Goal: Information Seeking & Learning: Find specific fact

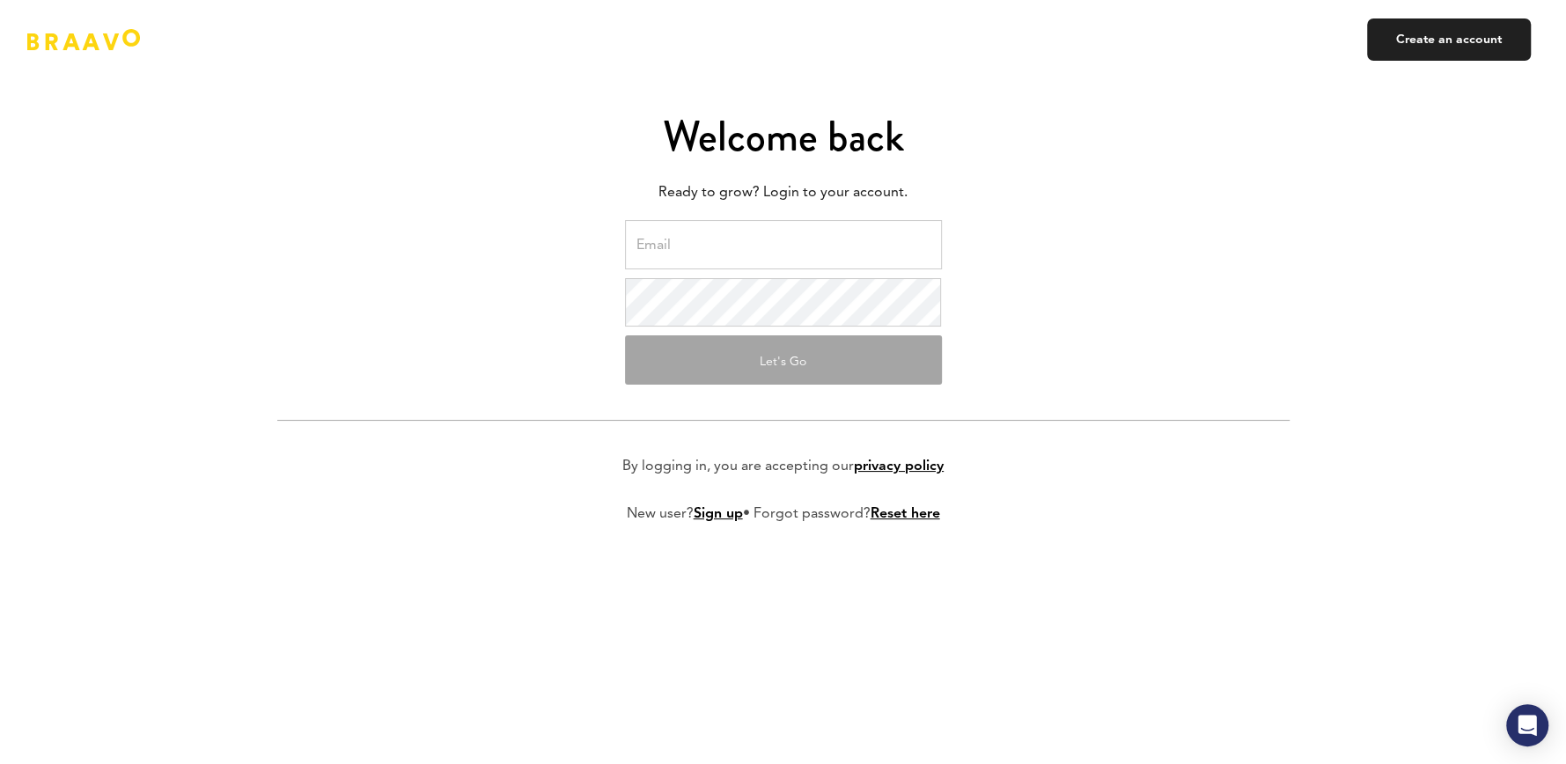
click at [700, 248] on input "email" at bounding box center [783, 244] width 317 height 49
type input "[EMAIL_ADDRESS][DOMAIN_NAME]"
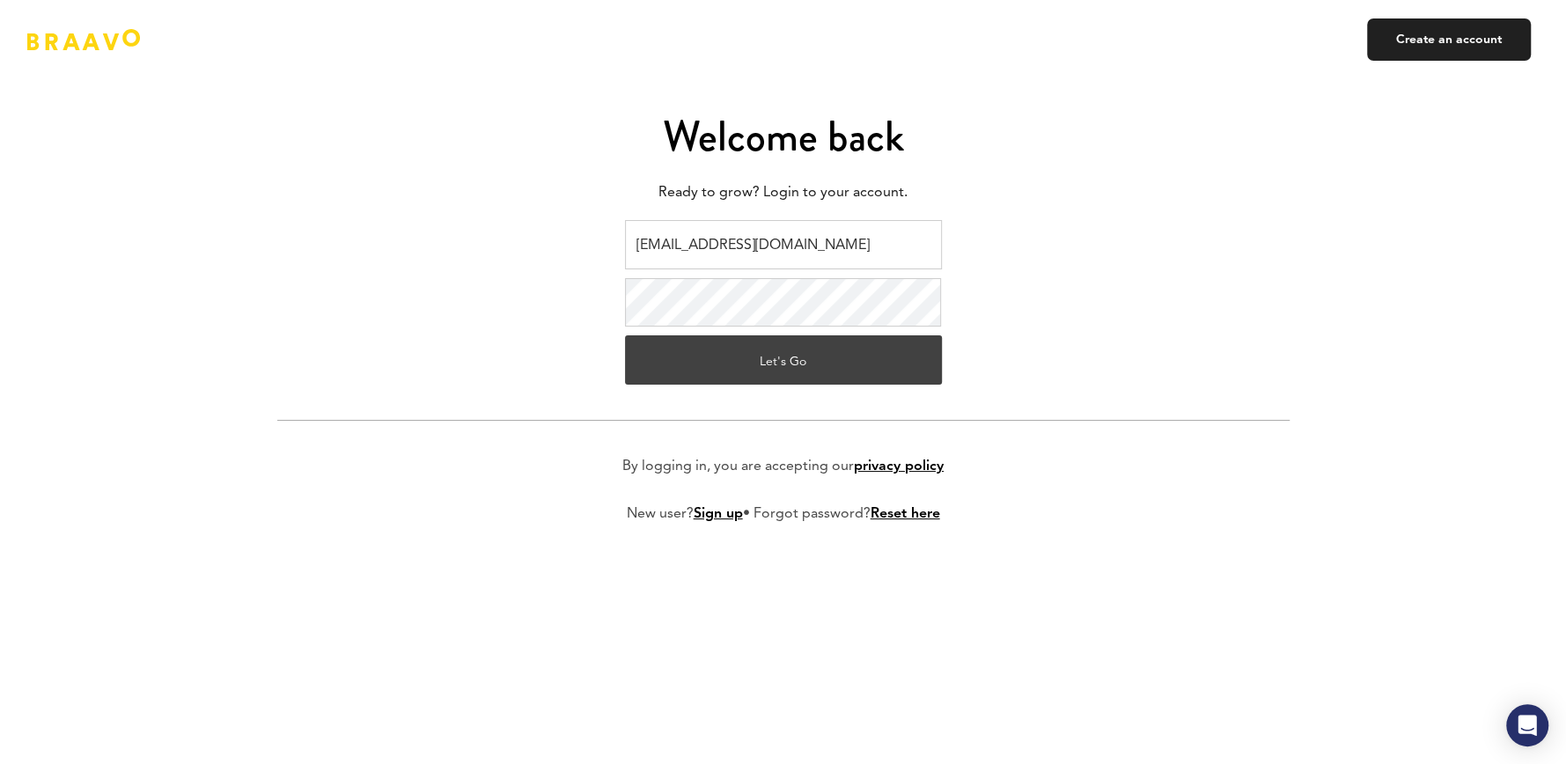
click at [781, 365] on button "Let's Go" at bounding box center [783, 359] width 317 height 49
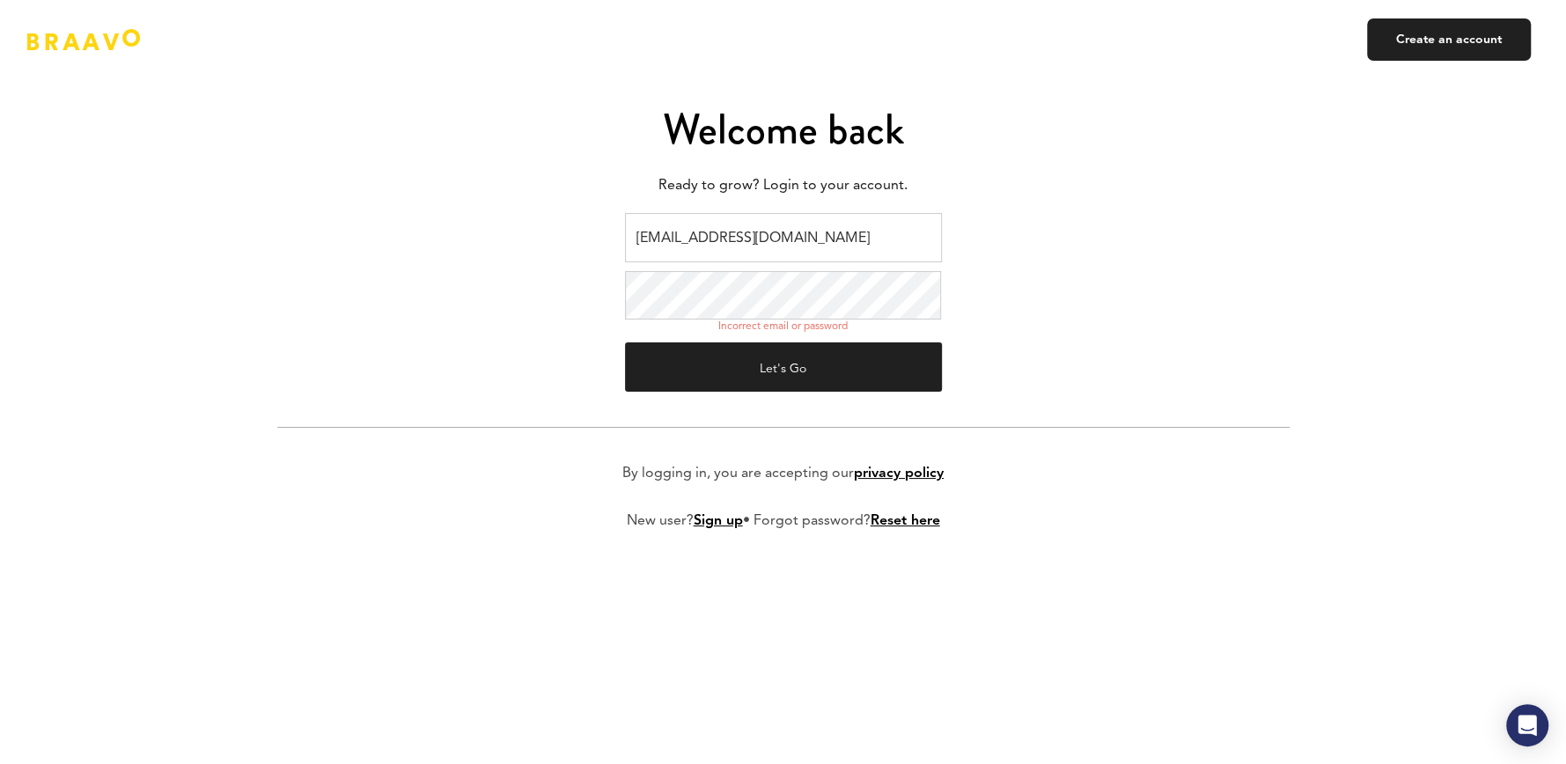
drag, startPoint x: 1124, startPoint y: 525, endPoint x: 1019, endPoint y: 468, distance: 118.9
click at [1125, 525] on form "[EMAIL_ADDRESS][DOMAIN_NAME] Incorrect email or password Let's Go By logging in…" at bounding box center [783, 386] width 1012 height 346
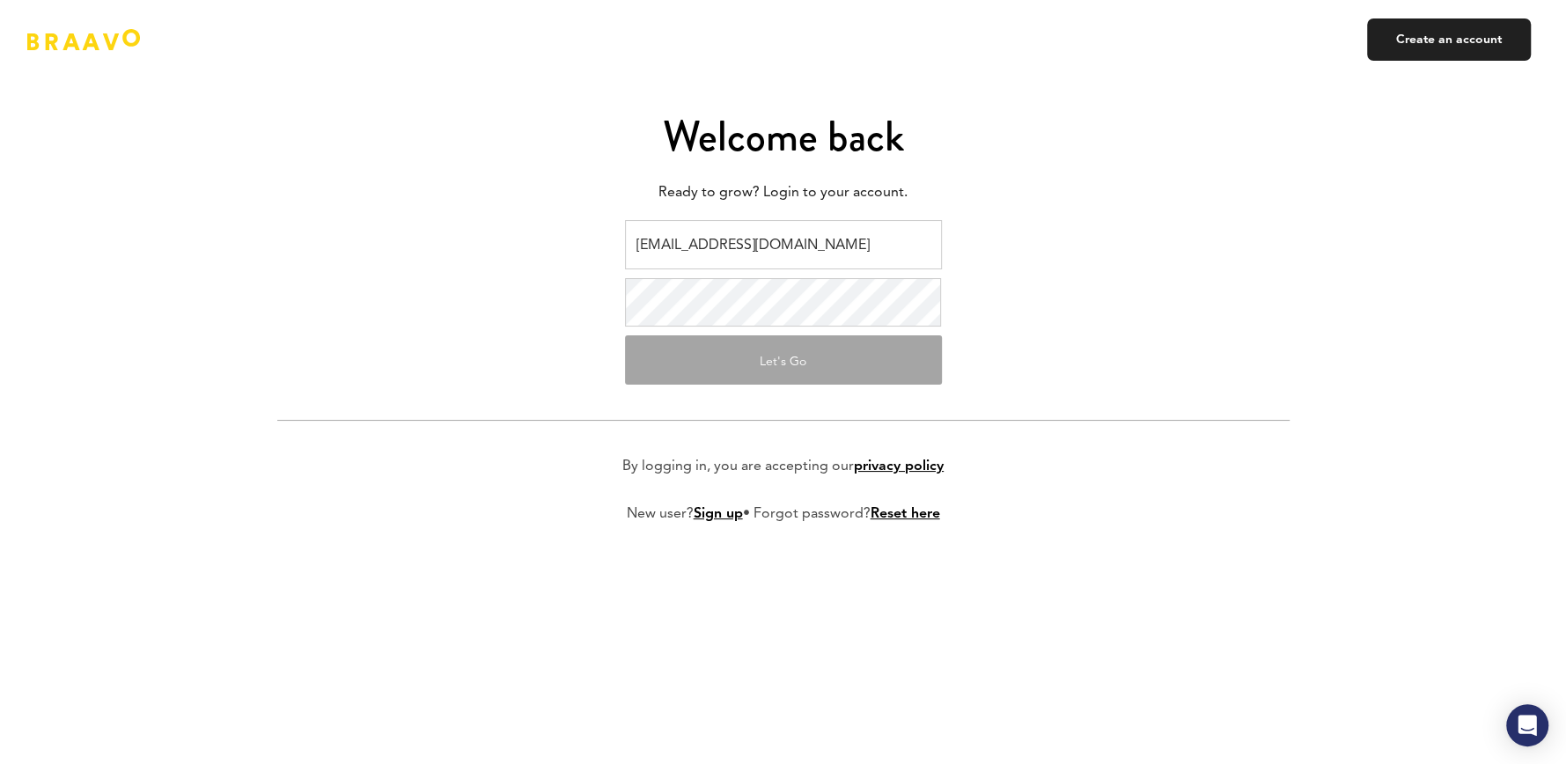
drag, startPoint x: 1321, startPoint y: 312, endPoint x: 1333, endPoint y: 277, distance: 37.3
click at [1322, 310] on div "Welcome back Ready to grow? Login to your account. [EMAIL_ADDRESS][DOMAIN_NAME]…" at bounding box center [783, 382] width 1566 height 764
click at [1056, 398] on form "[EMAIL_ADDRESS][DOMAIN_NAME] Let's Go By logging in, you are accepting our priv…" at bounding box center [783, 386] width 1012 height 332
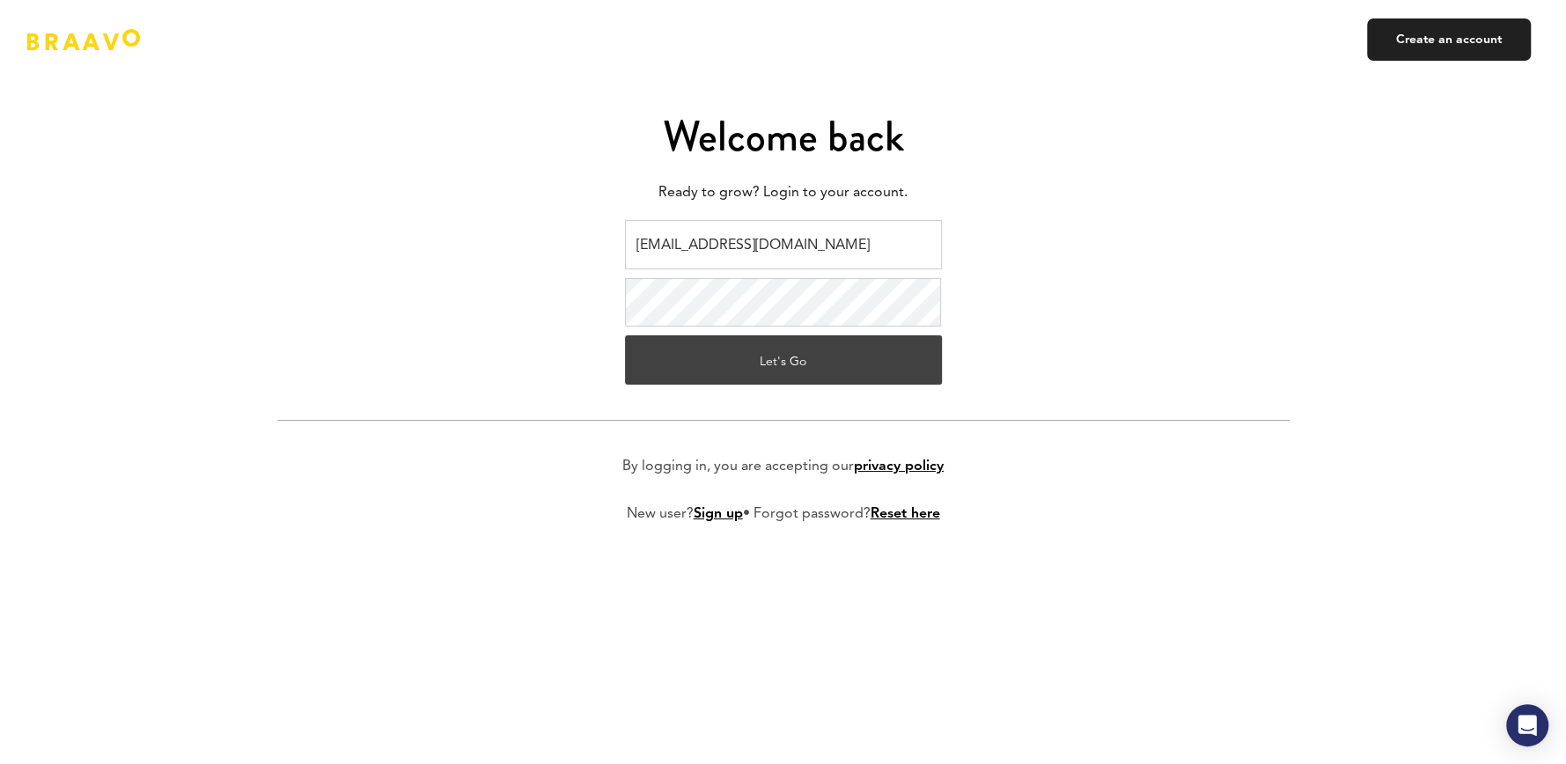
click at [791, 371] on button "Let's Go" at bounding box center [783, 359] width 317 height 49
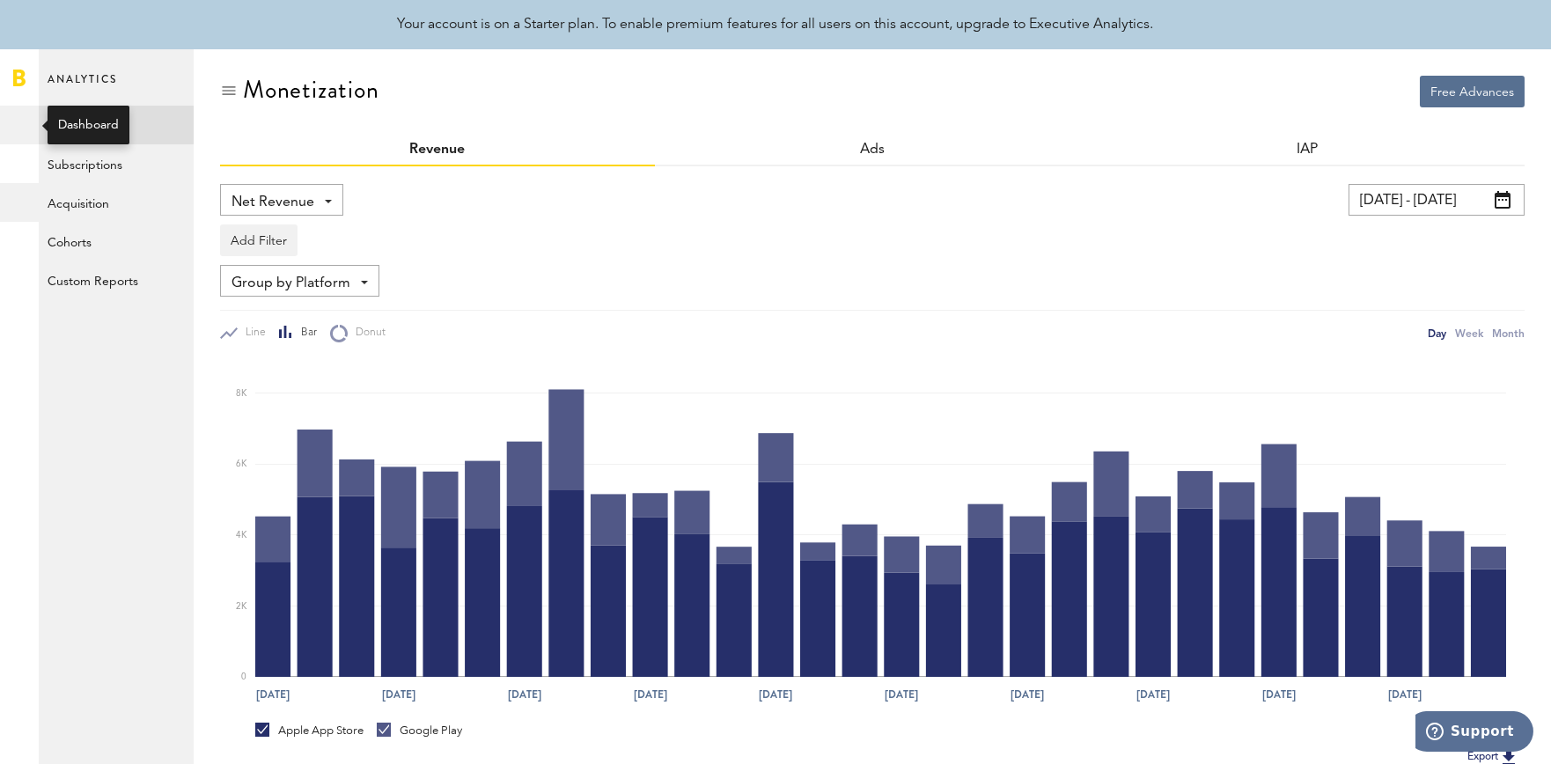
click at [14, 125] on div at bounding box center [19, 125] width 39 height 39
click at [583, 152] on div "Revenue" at bounding box center [437, 151] width 435 height 32
click at [25, 110] on div at bounding box center [19, 125] width 39 height 39
click at [99, 127] on span "Encoder Inc." at bounding box center [116, 126] width 137 height 21
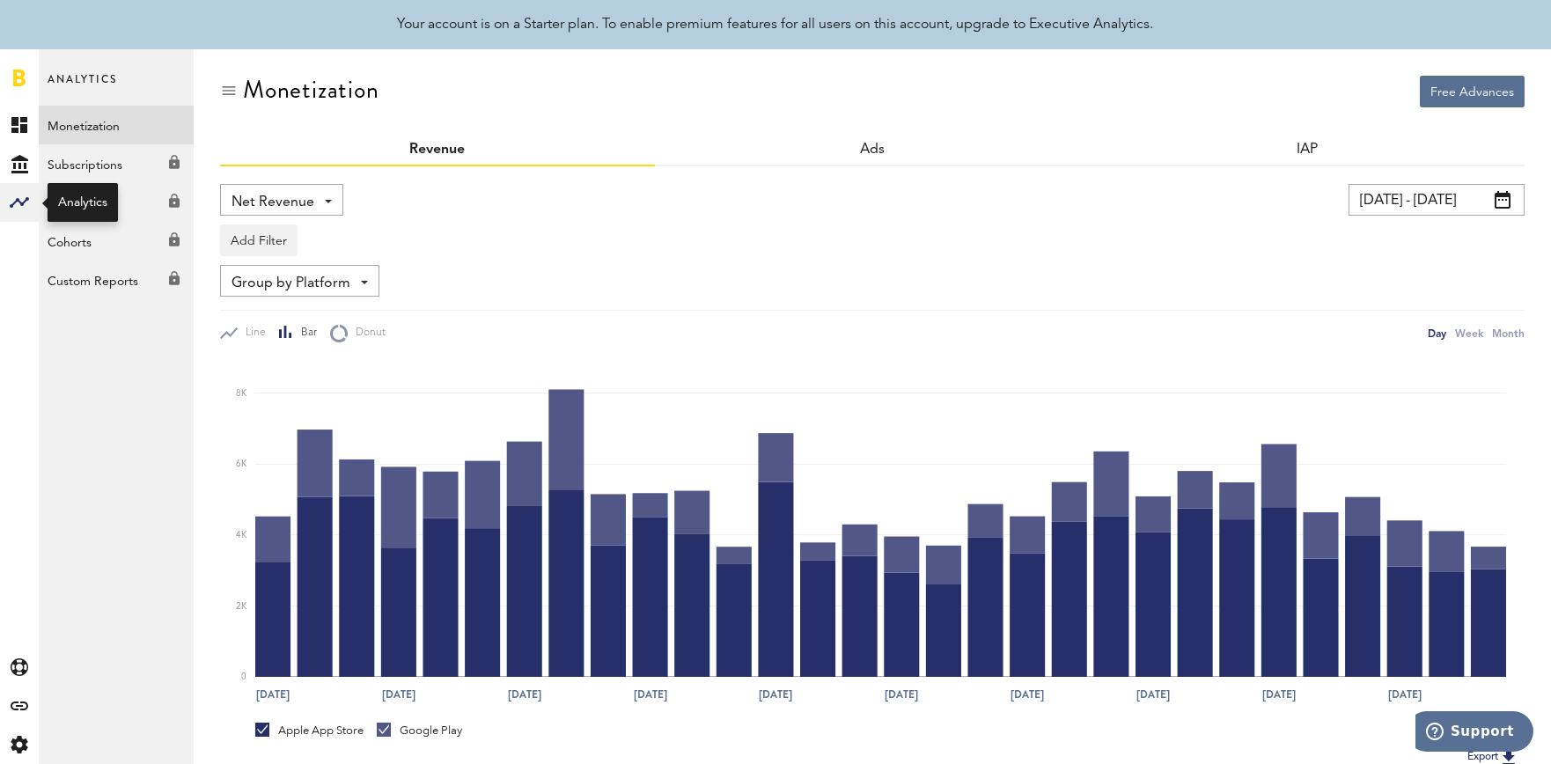
click at [15, 199] on rect at bounding box center [19, 202] width 21 height 21
click at [24, 158] on icon at bounding box center [19, 164] width 17 height 18
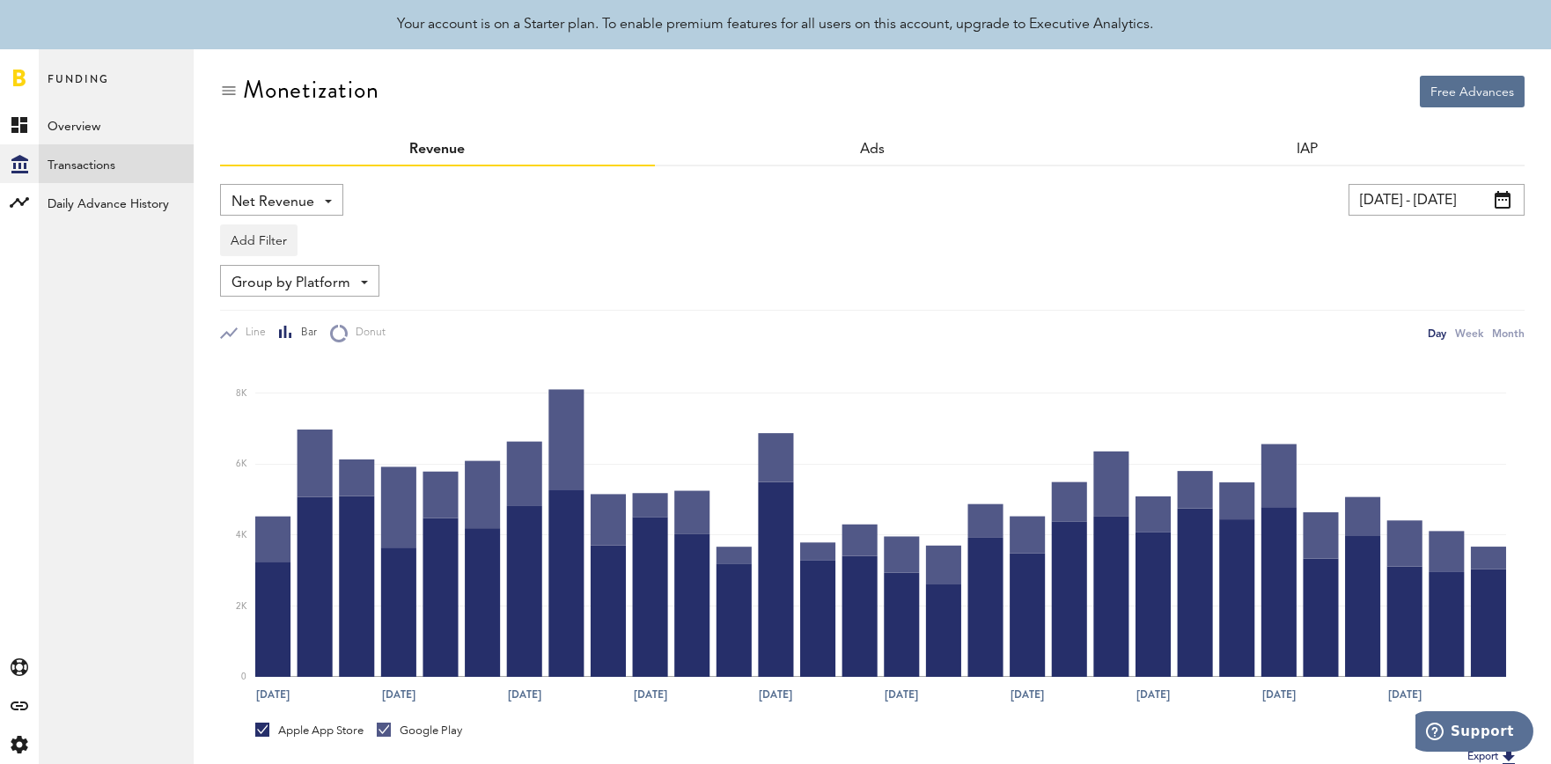
click at [108, 176] on link "Transactions" at bounding box center [116, 163] width 155 height 39
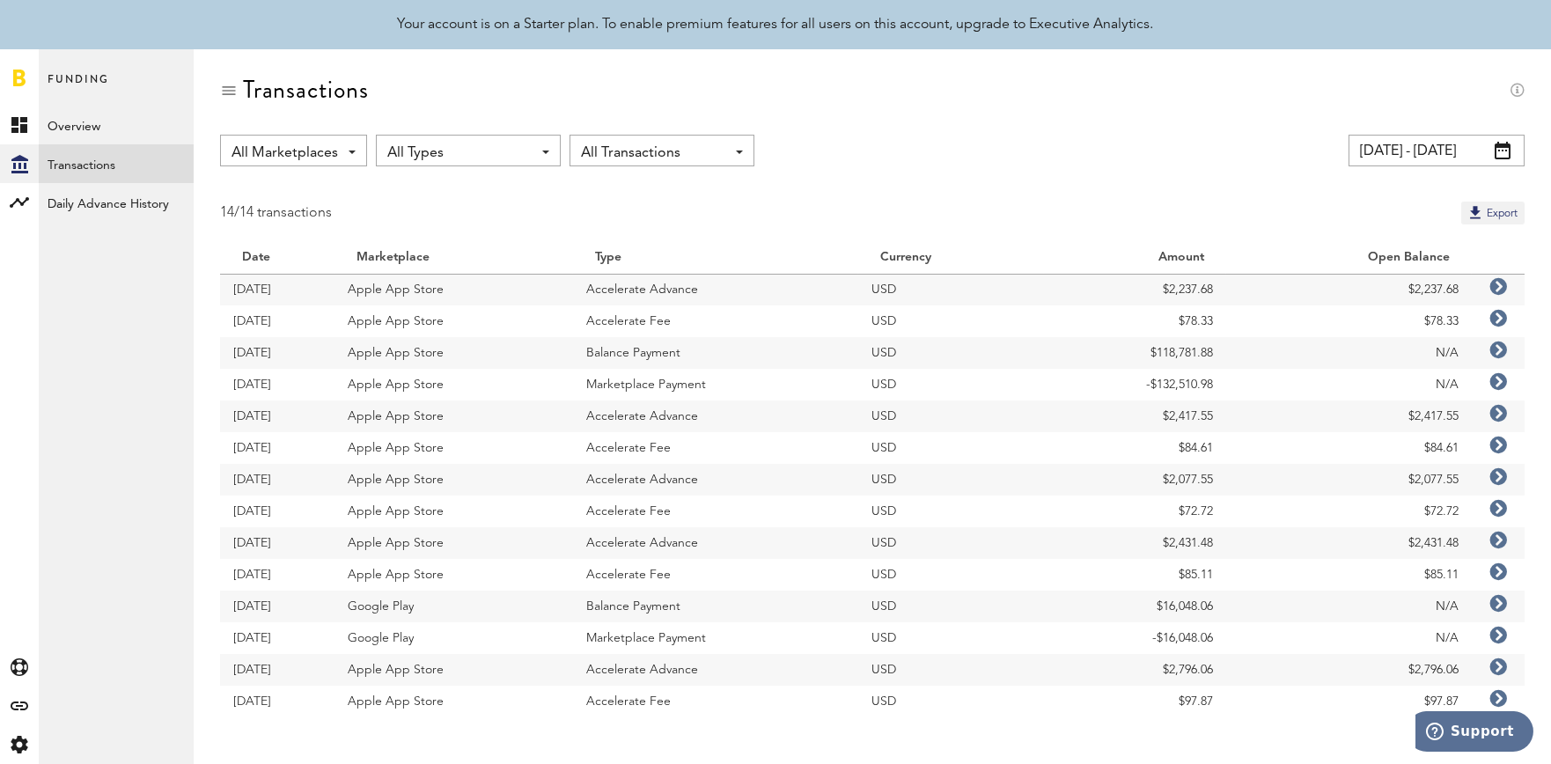
click at [351, 160] on div "All Marketplaces All Marketplaces Apple App Store Google Play" at bounding box center [293, 151] width 147 height 32
click at [472, 142] on span "All Types" at bounding box center [459, 153] width 144 height 30
click at [503, 284] on span "Balance Payment" at bounding box center [468, 287] width 150 height 30
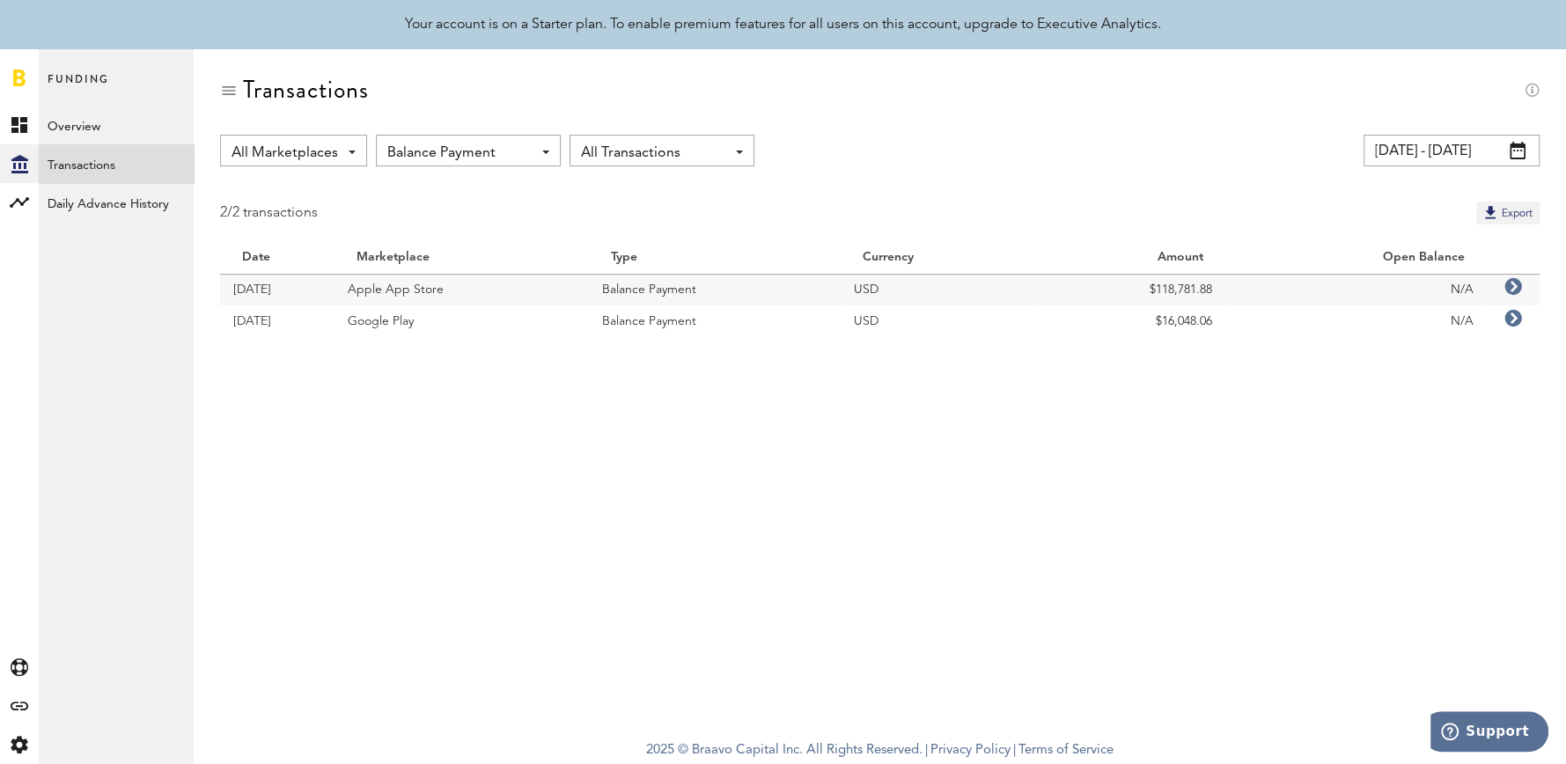
click at [1449, 160] on input "08/11/25 - 09/10/25" at bounding box center [1451, 151] width 176 height 32
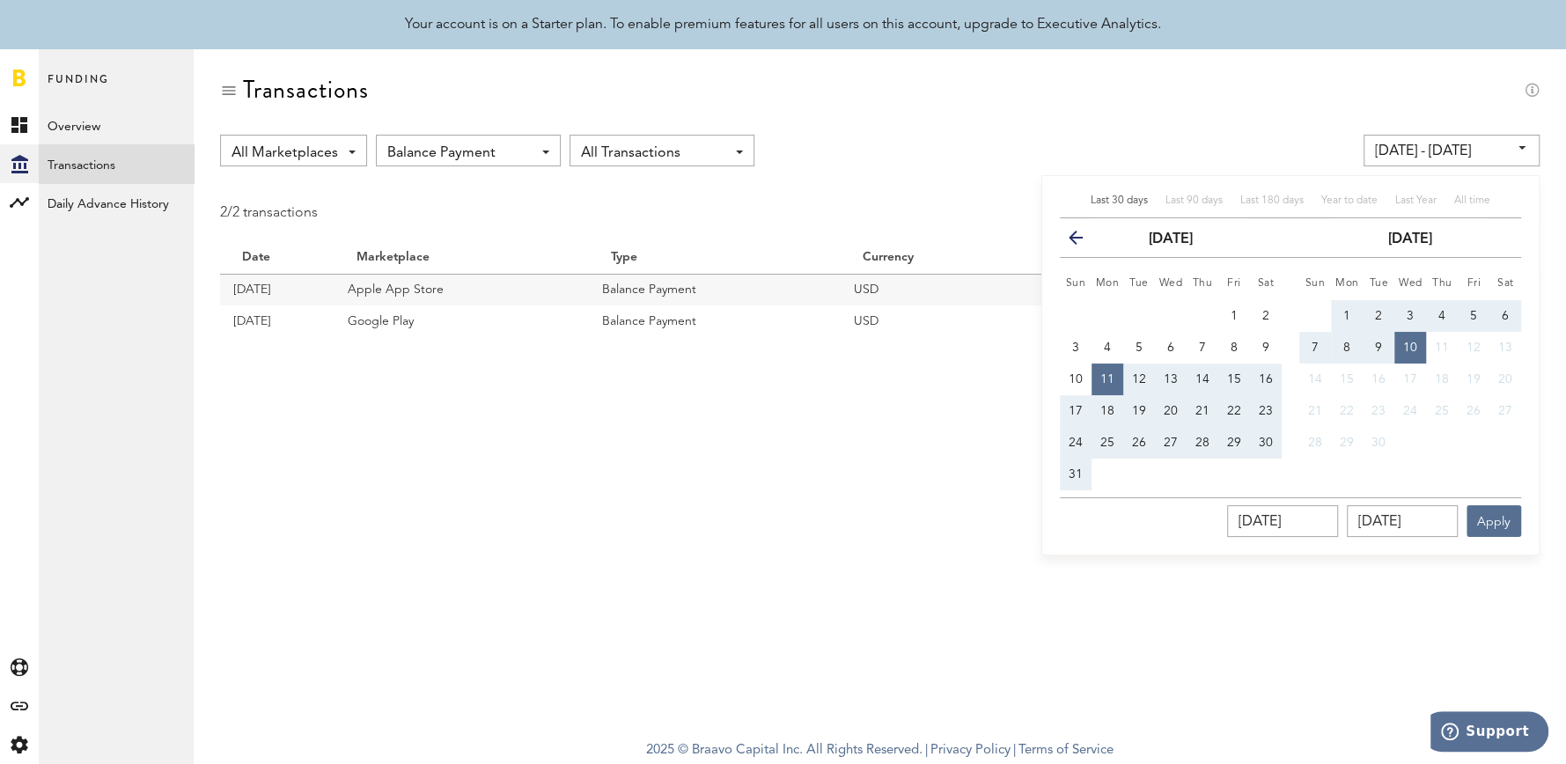
click at [1067, 239] on button "previous" at bounding box center [1083, 237] width 32 height 25
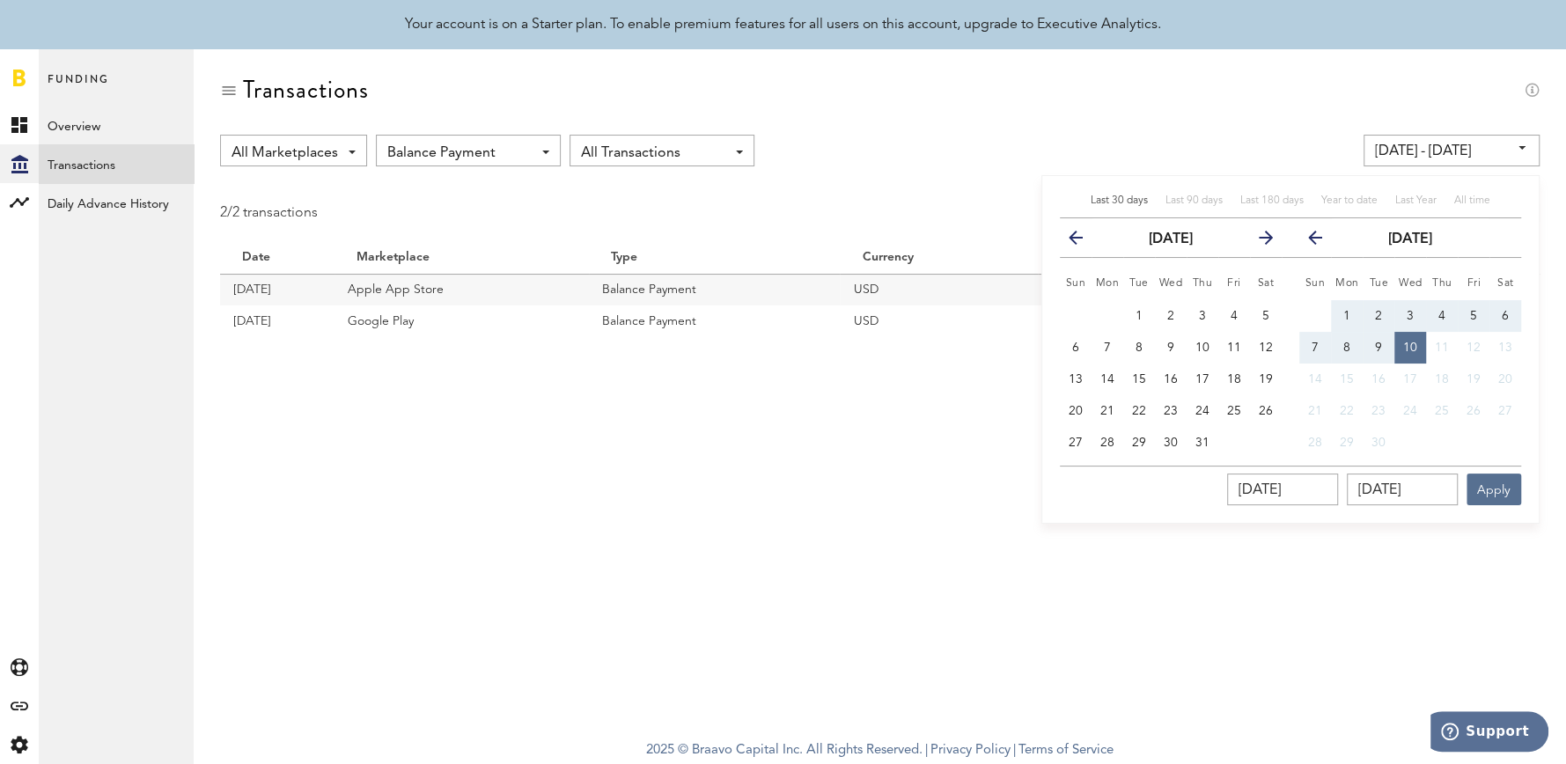
click at [1067, 239] on button "previous" at bounding box center [1083, 237] width 32 height 25
click at [1262, 310] on span "1" at bounding box center [1265, 316] width 7 height 12
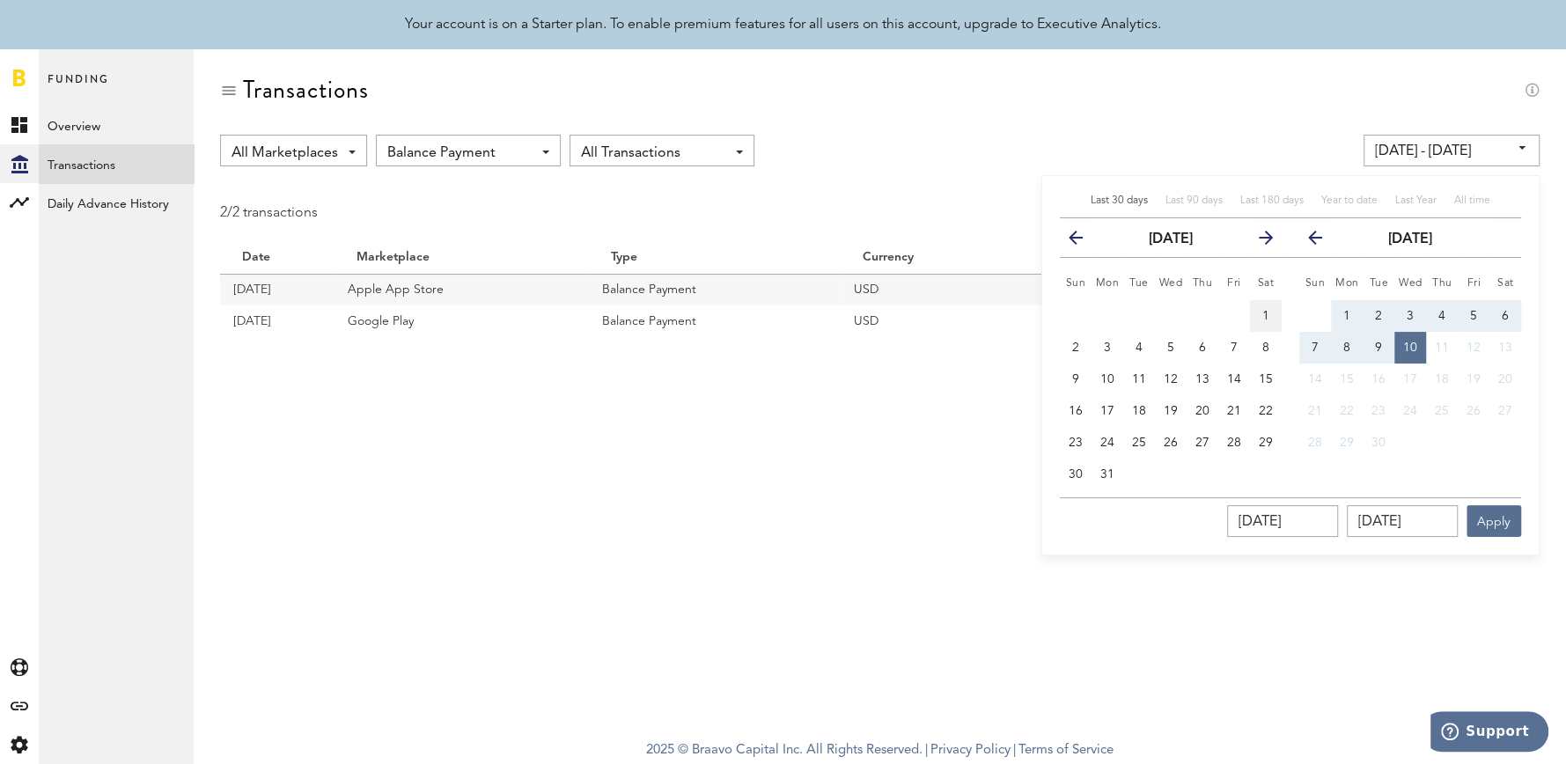
type input "03/01/25 - 03/01/25"
type input "03/01/2025"
click at [1322, 241] on icon "button" at bounding box center [1322, 241] width 0 height 0
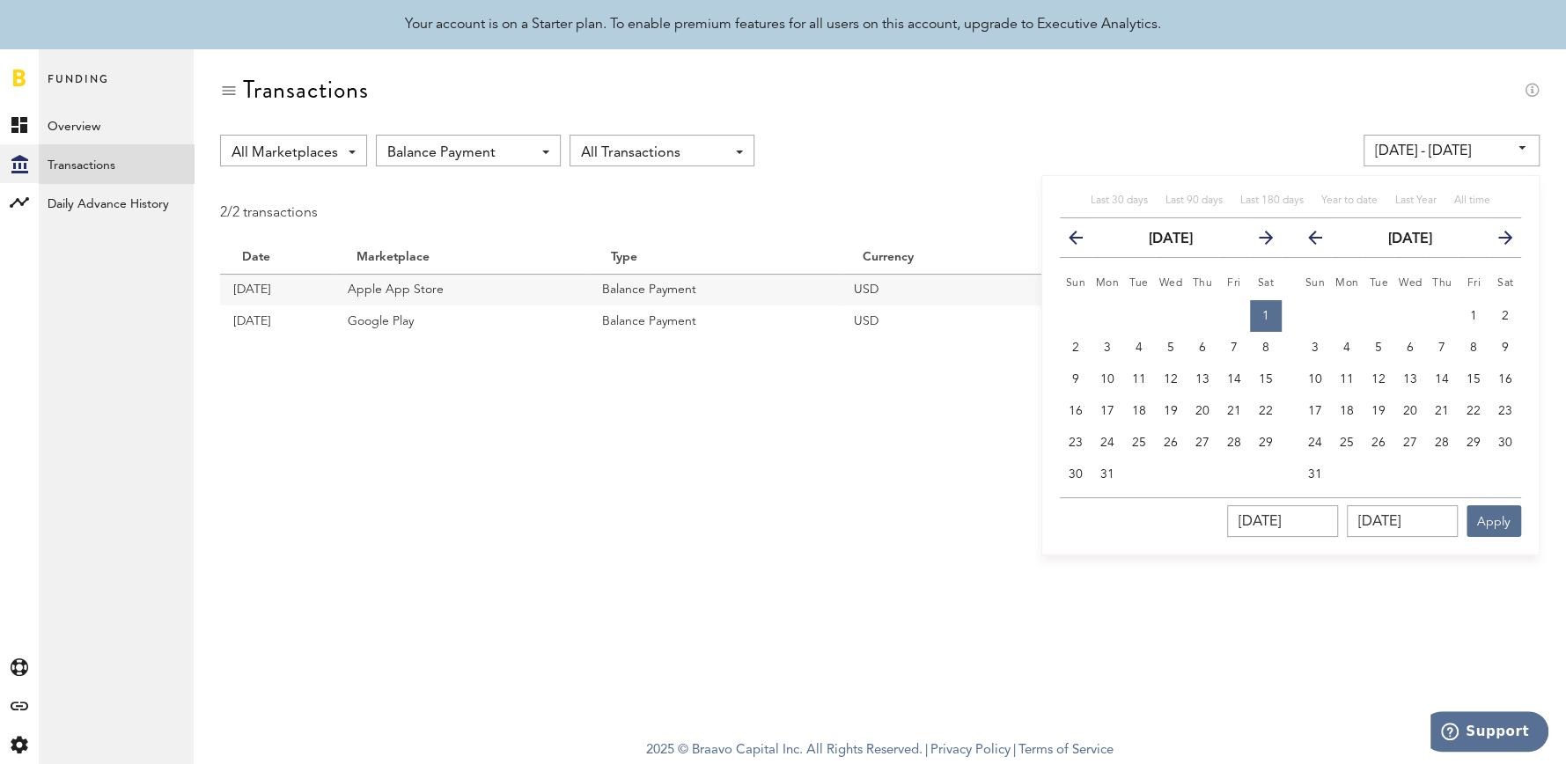
click at [1322, 241] on icon "button" at bounding box center [1322, 241] width 0 height 0
click at [1305, 235] on button "previous" at bounding box center [1313, 237] width 49 height 25
click at [1411, 447] on span "30" at bounding box center [1410, 443] width 14 height 12
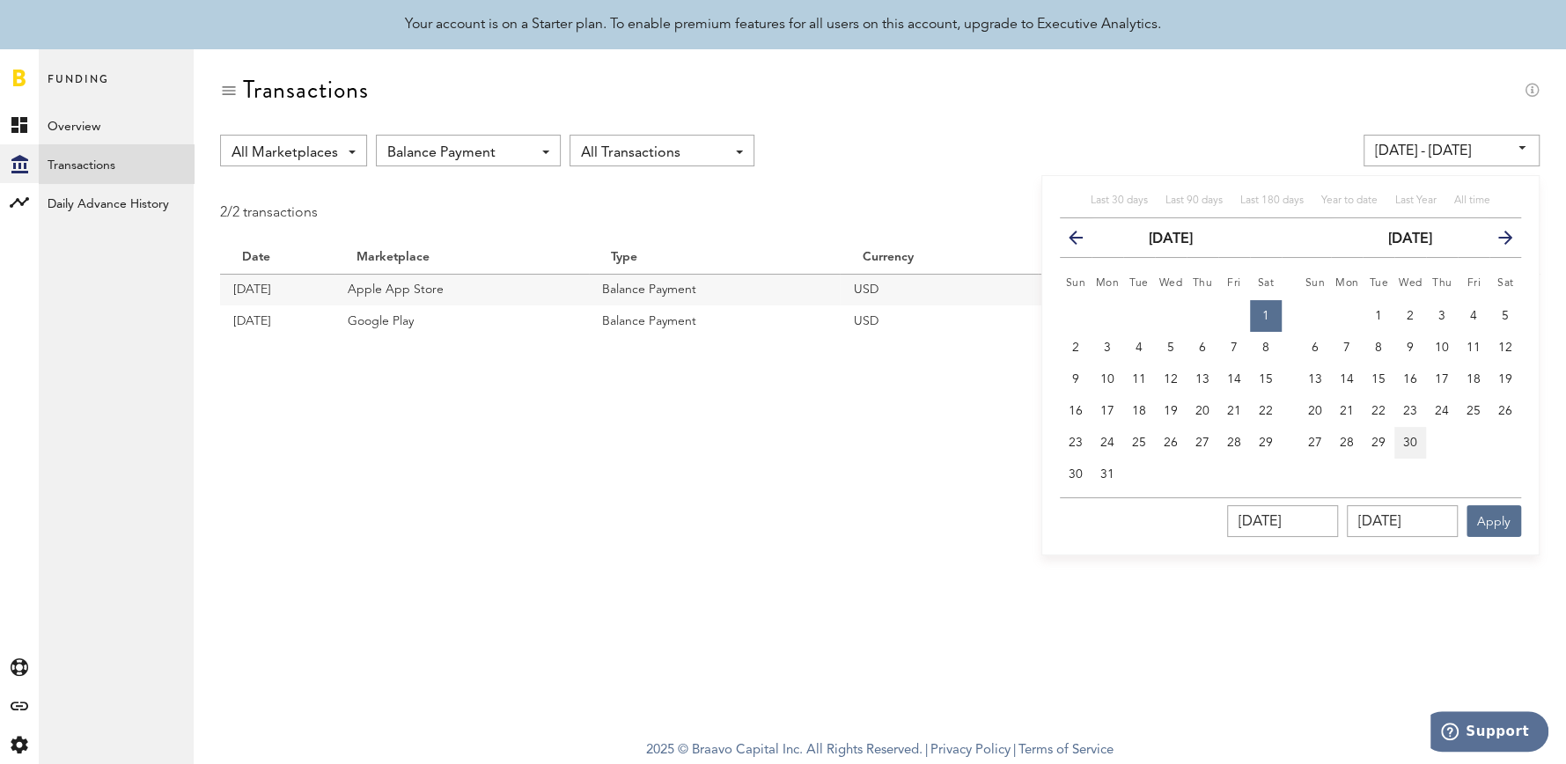
type input "03/01/25 - 04/30/25"
type input "04/30/2025"
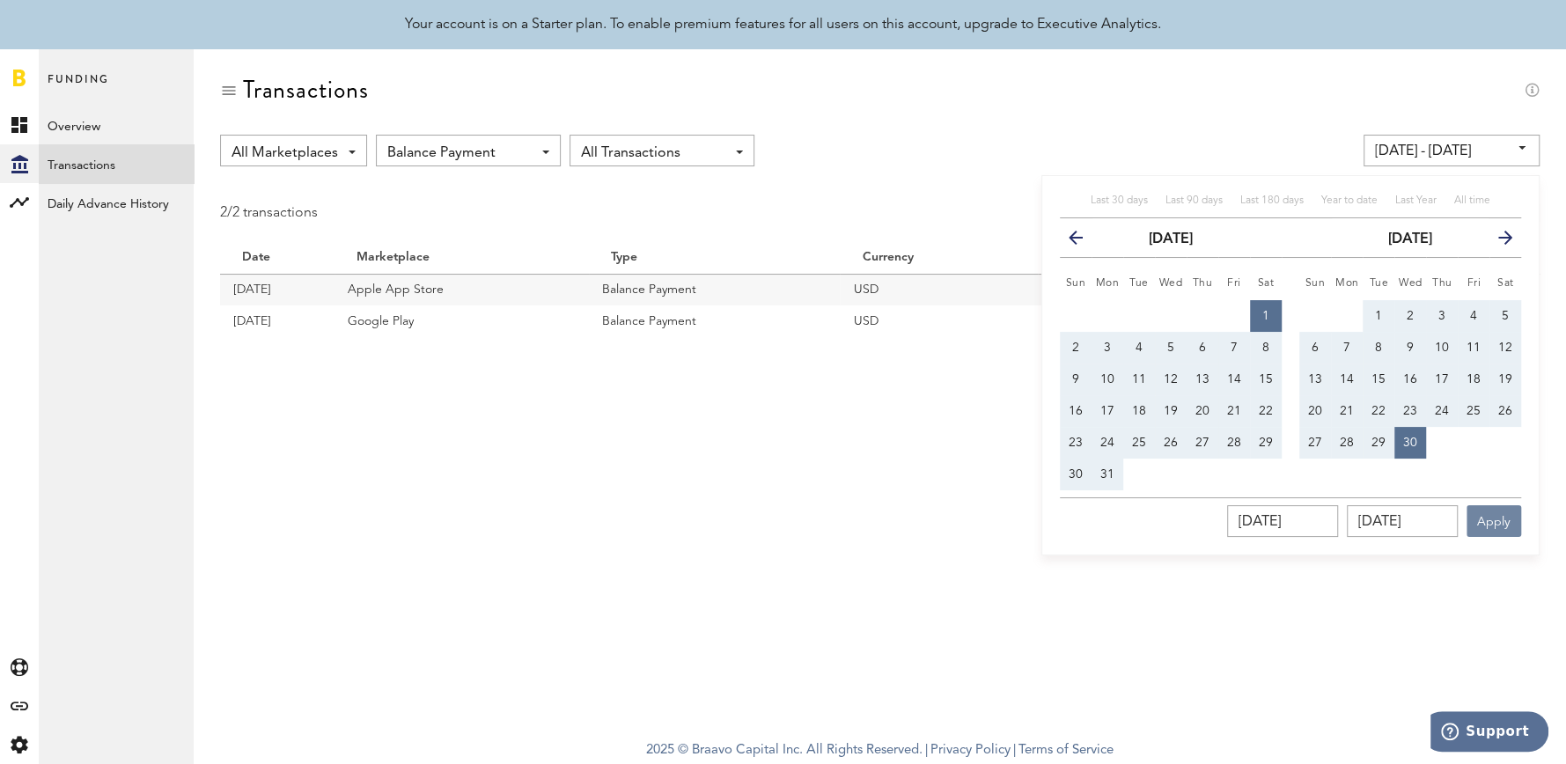
click at [1497, 522] on button "Apply" at bounding box center [1493, 521] width 55 height 32
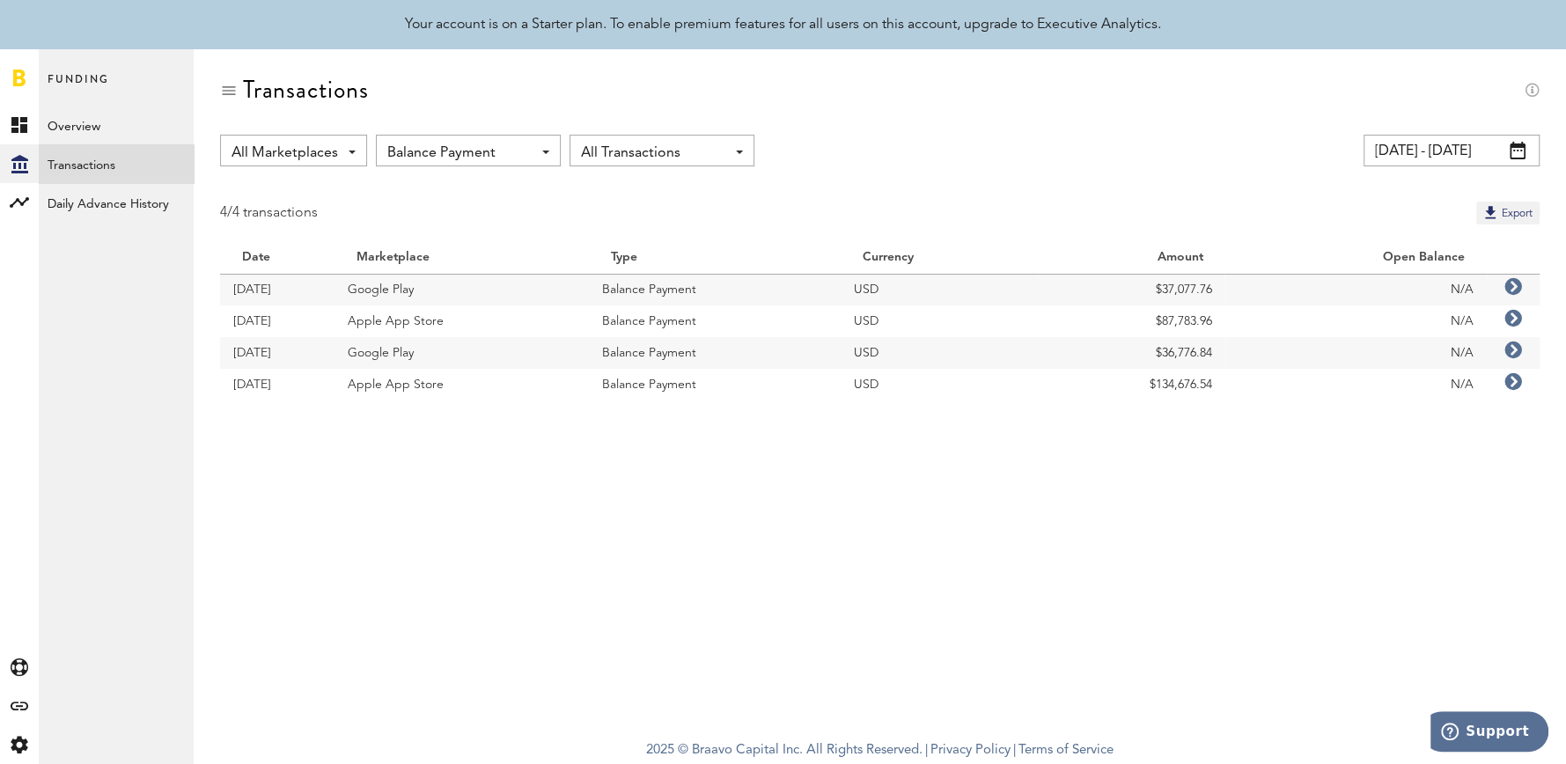
drag, startPoint x: 1161, startPoint y: 352, endPoint x: 1217, endPoint y: 354, distance: 56.4
click at [1217, 354] on td "$36,776.84" at bounding box center [1131, 353] width 187 height 32
copy td "36,776.84"
drag, startPoint x: 1221, startPoint y: 317, endPoint x: 1157, endPoint y: 320, distance: 63.5
click at [1157, 320] on td "$87,783.96" at bounding box center [1131, 321] width 187 height 32
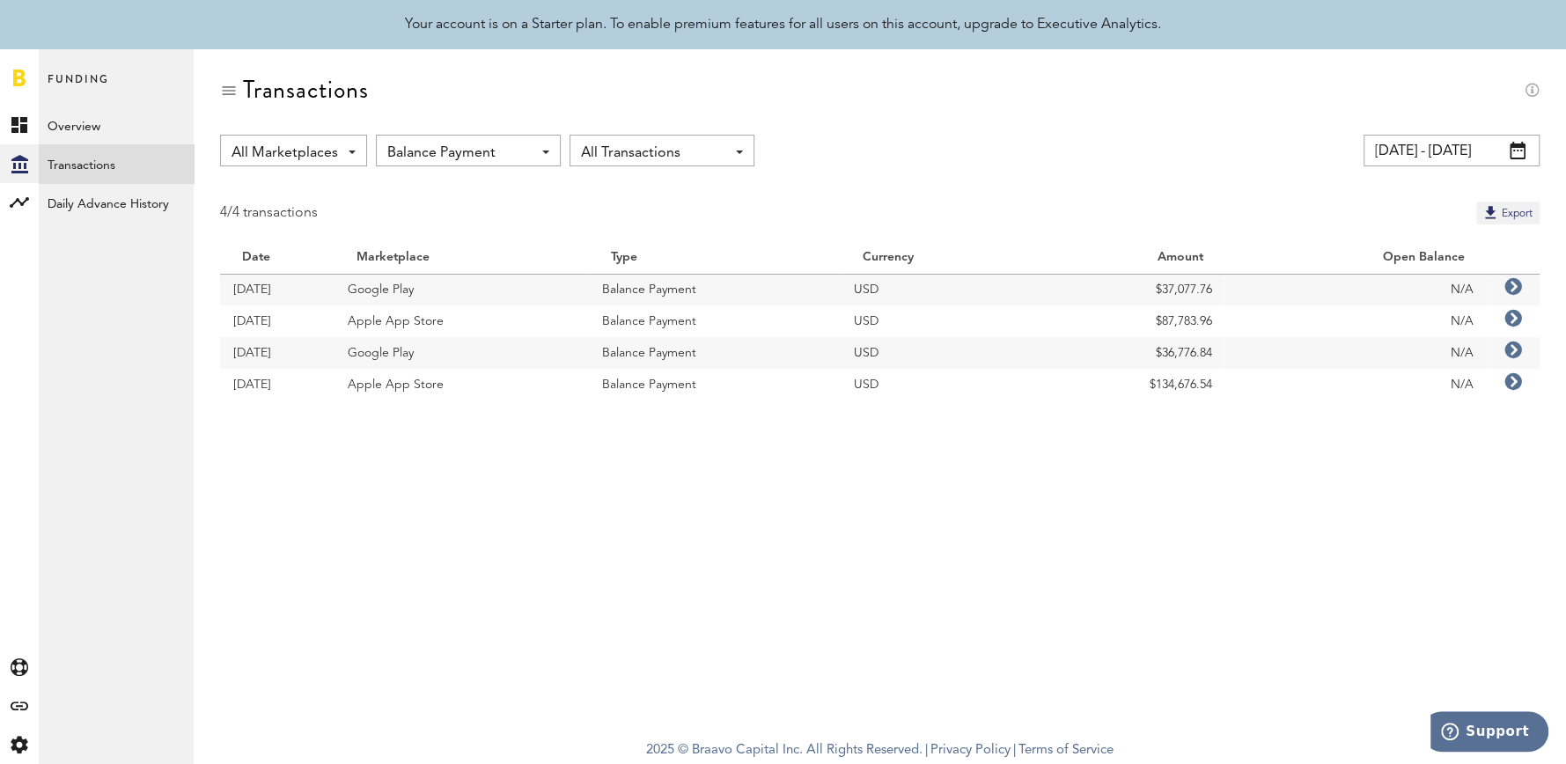
copy td "87,783.96"
drag, startPoint x: 1161, startPoint y: 284, endPoint x: 1214, endPoint y: 286, distance: 52.8
click at [1214, 286] on td "$37,077.76" at bounding box center [1131, 290] width 187 height 32
copy td "37,077.76"
